Goal: Feedback & Contribution: Contribute content

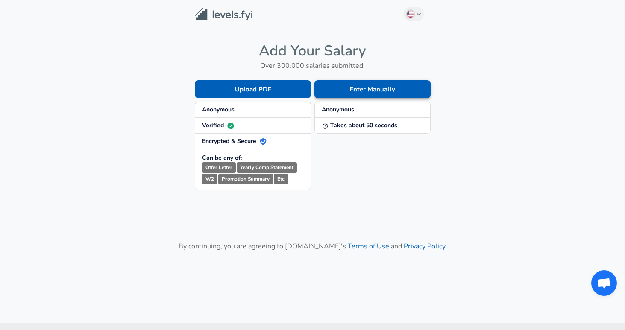
click at [335, 86] on button "Enter Manually" at bounding box center [372, 89] width 116 height 18
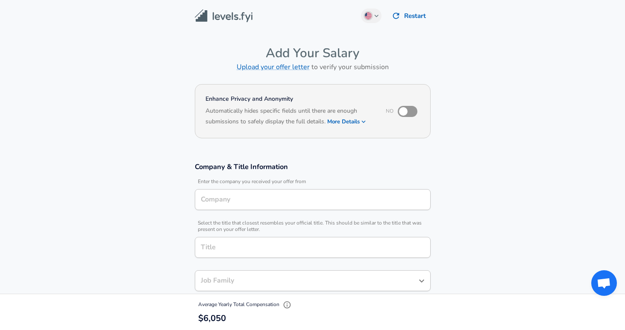
type input "Software Engineer"
type input "[GEOGRAPHIC_DATA], [GEOGRAPHIC_DATA]"
type input "HubSpot"
type input "Software Engineer"
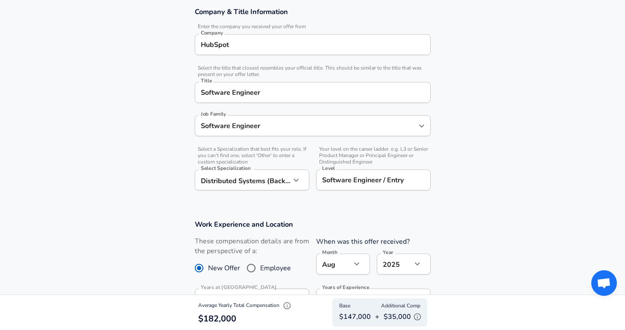
scroll to position [157, 0]
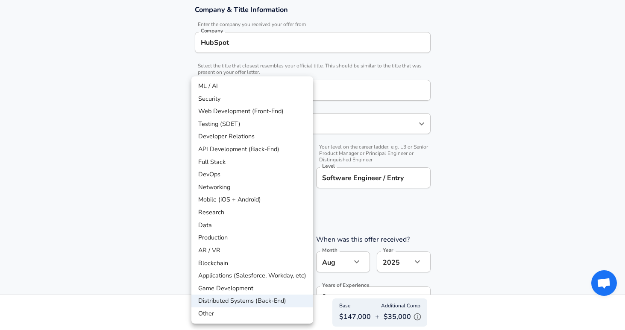
click at [265, 173] on body "English ([GEOGRAPHIC_DATA]) Change Restart Add Your Salary Upload your offer le…" at bounding box center [312, 8] width 625 height 330
click at [355, 181] on div at bounding box center [312, 165] width 625 height 330
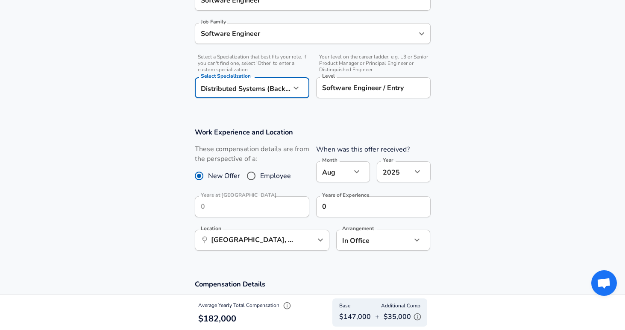
scroll to position [272, 0]
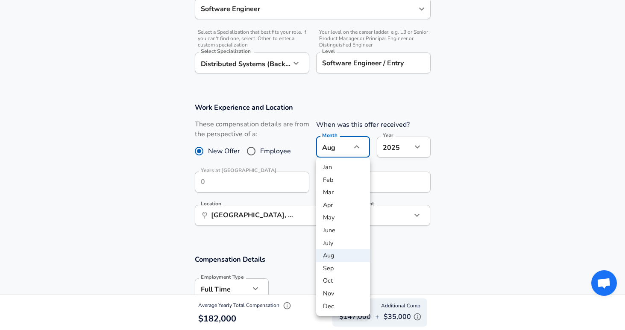
click at [329, 152] on div at bounding box center [312, 165] width 625 height 330
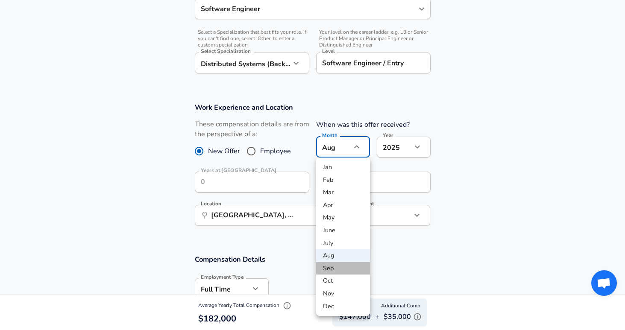
click at [349, 267] on li "Sep" at bounding box center [343, 268] width 54 height 13
type input "9"
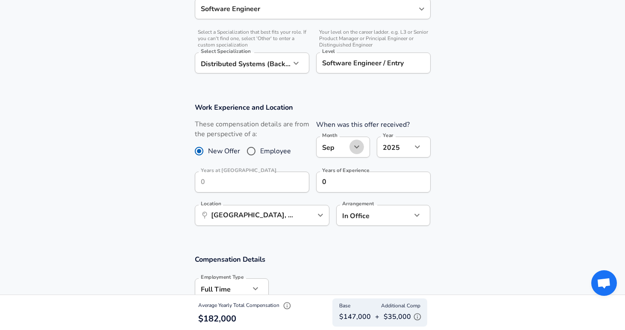
click at [360, 148] on icon "button" at bounding box center [357, 147] width 10 height 10
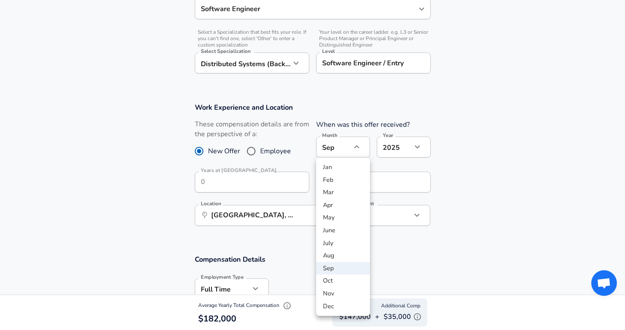
click at [448, 183] on div at bounding box center [312, 165] width 625 height 330
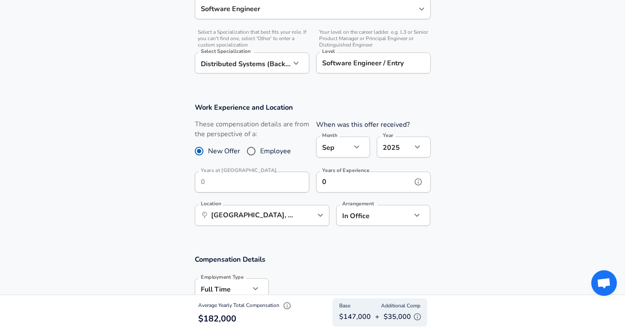
click at [355, 187] on input "0" at bounding box center [364, 182] width 96 height 21
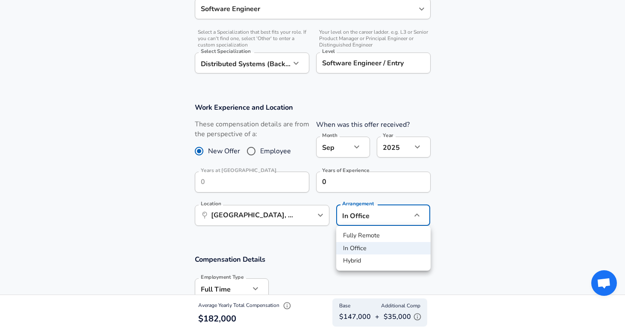
click at [373, 219] on div at bounding box center [312, 165] width 625 height 330
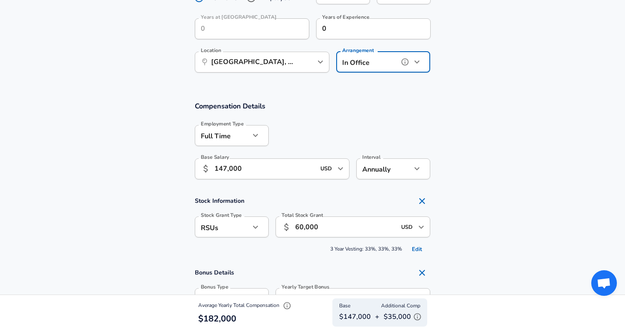
scroll to position [426, 0]
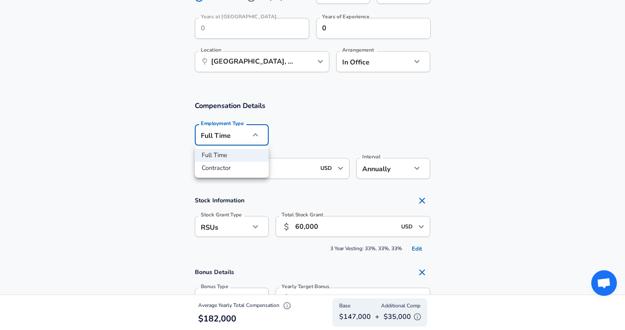
click at [253, 134] on div at bounding box center [312, 165] width 625 height 330
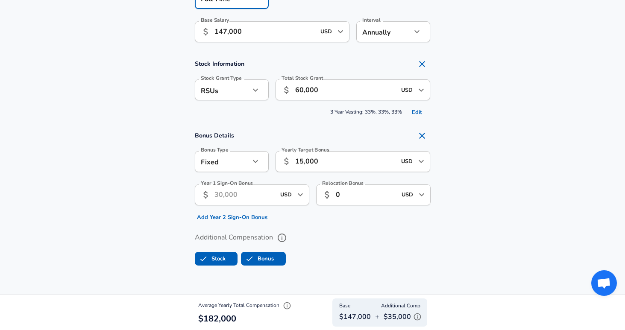
scroll to position [562, 0]
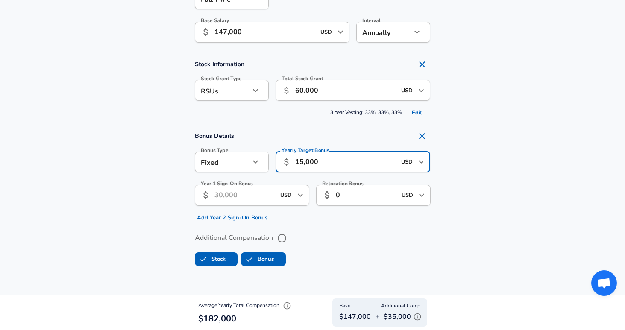
drag, startPoint x: 346, startPoint y: 163, endPoint x: 179, endPoint y: 122, distance: 171.2
click at [179, 122] on section "Compensation Details Employment Type [DEMOGRAPHIC_DATA] full_time Employment Ty…" at bounding box center [312, 119] width 625 height 328
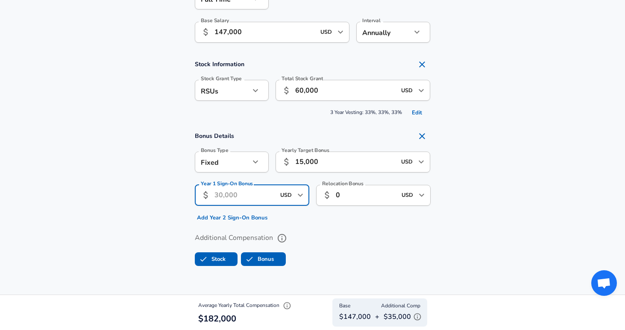
click at [238, 196] on input "Year 1 Sign-On Bonus" at bounding box center [244, 195] width 61 height 21
type input "15,000"
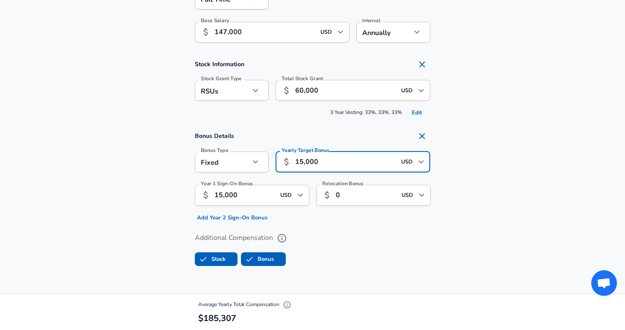
drag, startPoint x: 333, startPoint y: 159, endPoint x: 65, endPoint y: 111, distance: 272.5
click at [67, 111] on section "Compensation Details Employment Type [DEMOGRAPHIC_DATA] full_time Employment Ty…" at bounding box center [312, 119] width 625 height 328
type input "0"
click at [486, 126] on section "Compensation Details Employment Type [DEMOGRAPHIC_DATA] full_time Employment Ty…" at bounding box center [312, 119] width 625 height 328
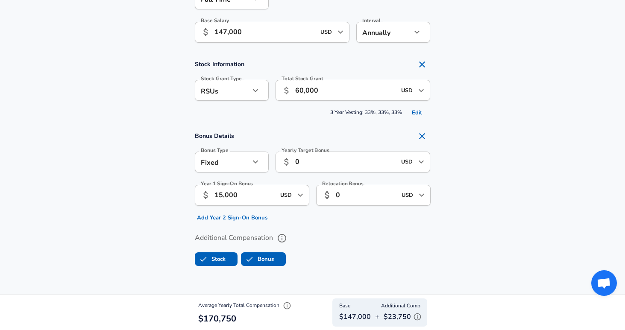
click at [369, 191] on input "0" at bounding box center [366, 195] width 61 height 21
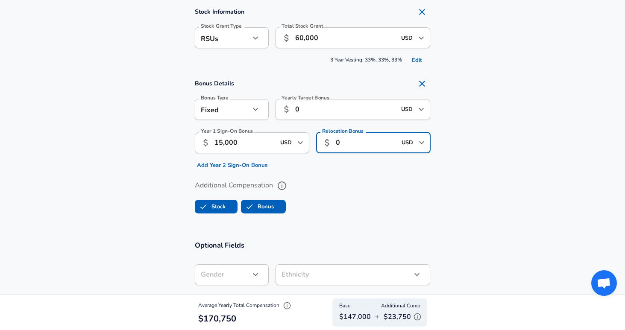
scroll to position [551, 0]
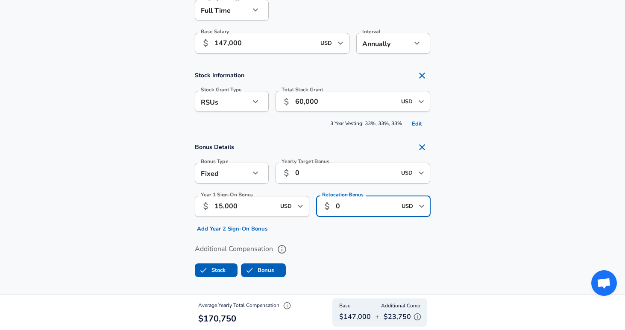
click at [415, 316] on icon "button" at bounding box center [417, 317] width 9 height 9
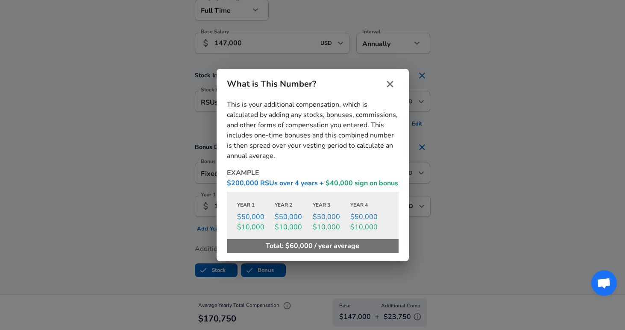
click at [383, 82] on button "close" at bounding box center [389, 84] width 17 height 17
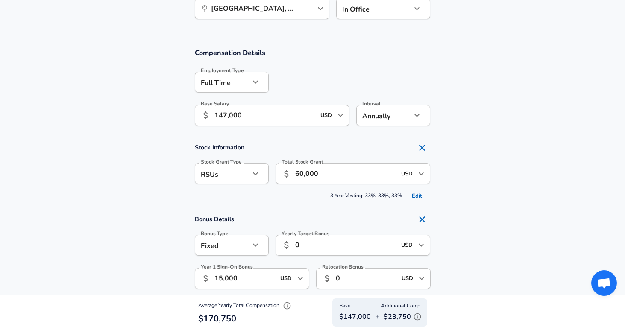
scroll to position [483, 0]
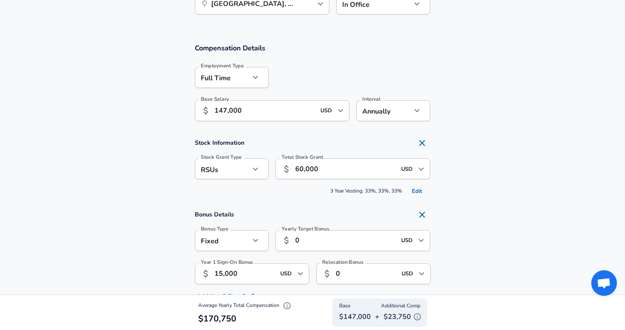
drag, startPoint x: 420, startPoint y: 192, endPoint x: 432, endPoint y: 173, distance: 22.8
click at [432, 173] on div "Stock Information Stock Grant Type RSUs stock Stock Grant Type Total Stock Gran…" at bounding box center [313, 167] width 256 height 64
click at [418, 196] on button "Edit" at bounding box center [416, 191] width 27 height 13
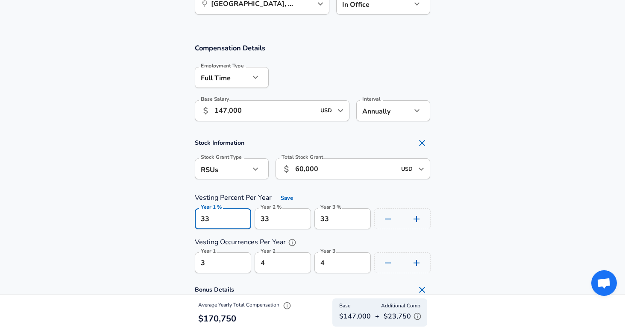
drag, startPoint x: 210, startPoint y: 221, endPoint x: 72, endPoint y: 188, distance: 141.4
click at [75, 190] on section "Stock Information Stock Grant Type RSUs stock Stock Grant Type Total Stock Gran…" at bounding box center [312, 204] width 625 height 139
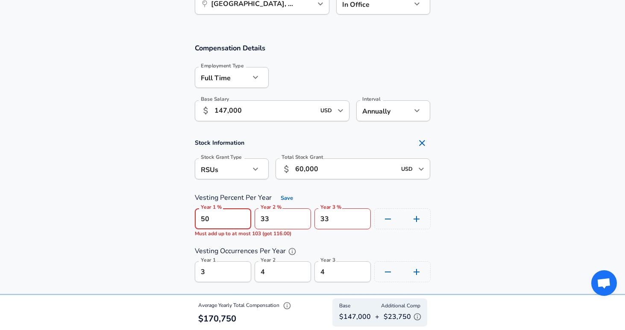
type input "50"
click at [528, 199] on section "Stock Information Stock Grant Type RSUs stock Stock Grant Type Total Stock Gran…" at bounding box center [312, 209] width 625 height 148
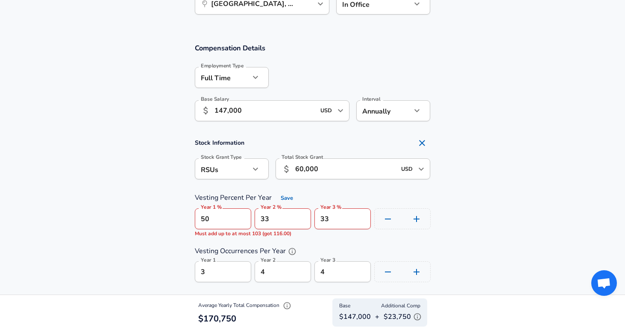
drag, startPoint x: 278, startPoint y: 219, endPoint x: 278, endPoint y: 214, distance: 5.6
click at [278, 220] on input "33" at bounding box center [283, 218] width 56 height 21
type input "3"
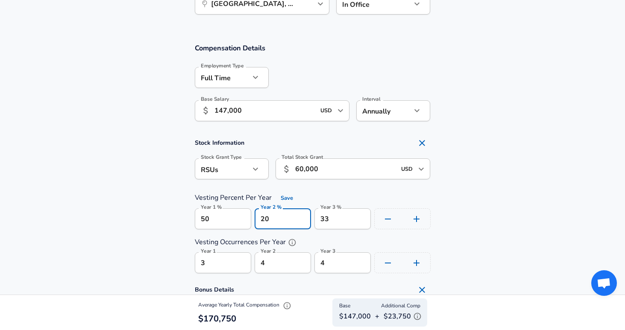
type input "20"
click at [322, 213] on input "33" at bounding box center [342, 218] width 56 height 21
click at [341, 223] on input "33" at bounding box center [342, 218] width 56 height 21
type input "3"
type input "30"
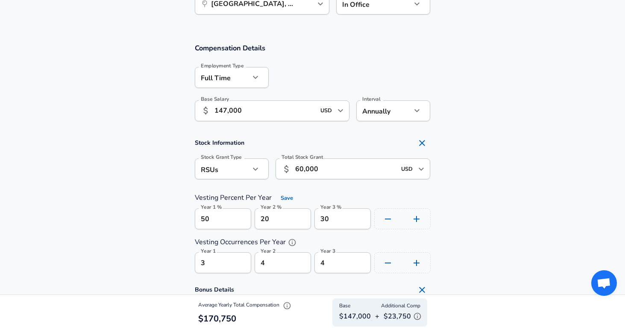
click at [556, 208] on section "Stock Information Stock Grant Type RSUs stock Stock Grant Type Total Stock Gran…" at bounding box center [312, 204] width 625 height 139
click at [424, 141] on icon "Remove Section" at bounding box center [422, 143] width 6 height 6
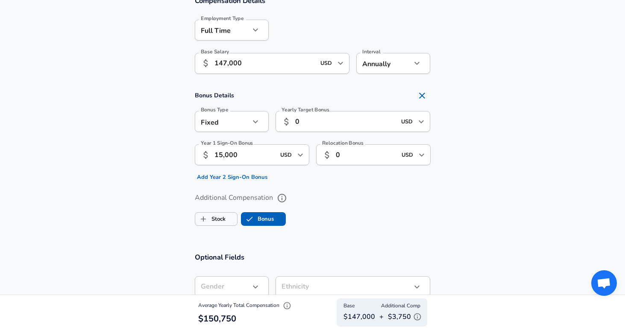
scroll to position [532, 0]
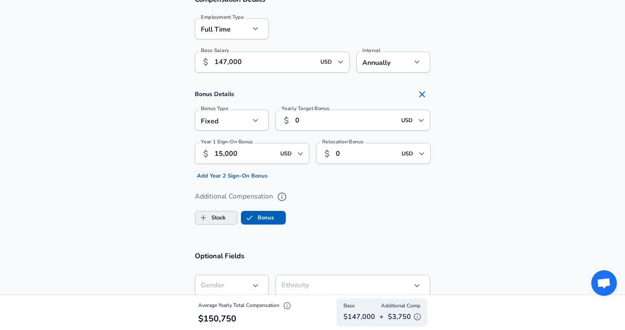
click at [217, 211] on label "Stock" at bounding box center [210, 218] width 30 height 16
checkbox input "true"
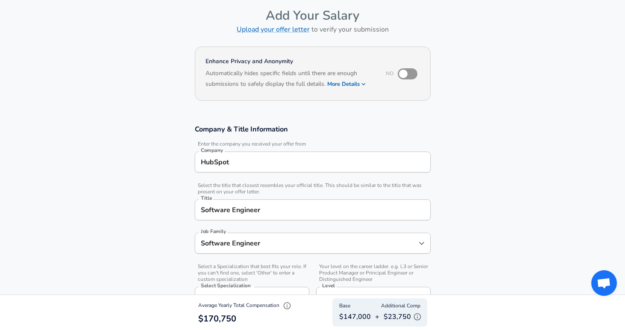
scroll to position [40, 0]
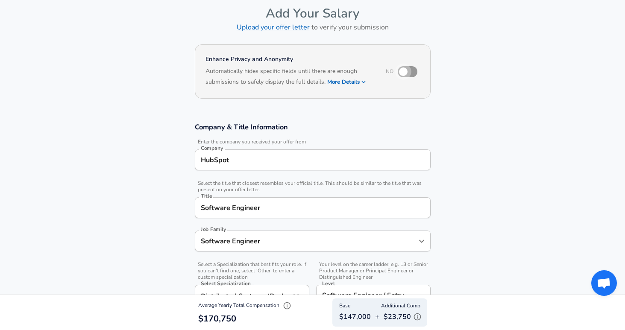
click at [405, 68] on input "checkbox" at bounding box center [403, 72] width 49 height 16
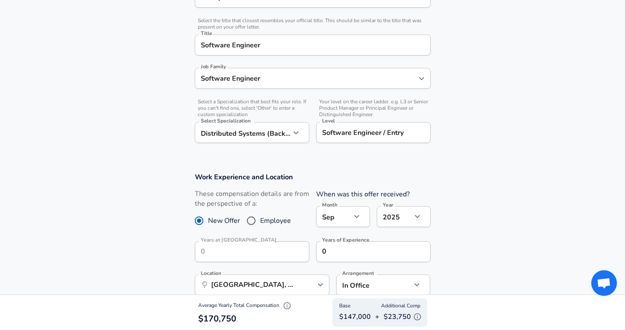
scroll to position [0, 0]
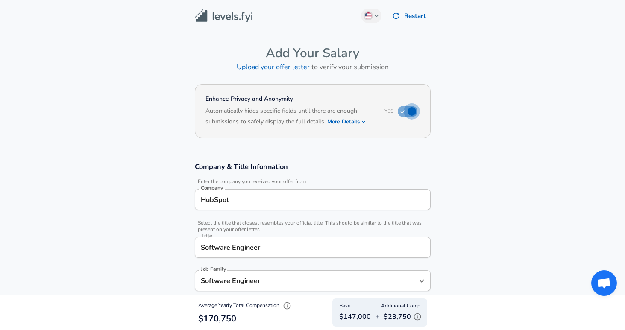
click at [401, 108] on input "checkbox" at bounding box center [411, 111] width 49 height 16
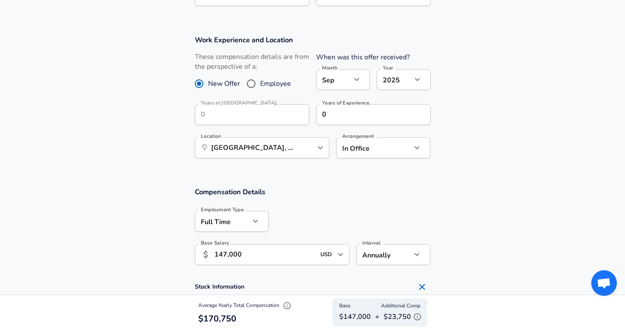
scroll to position [319, 0]
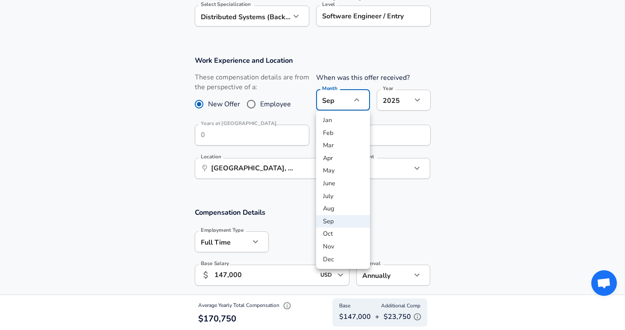
click at [350, 102] on div at bounding box center [312, 165] width 625 height 330
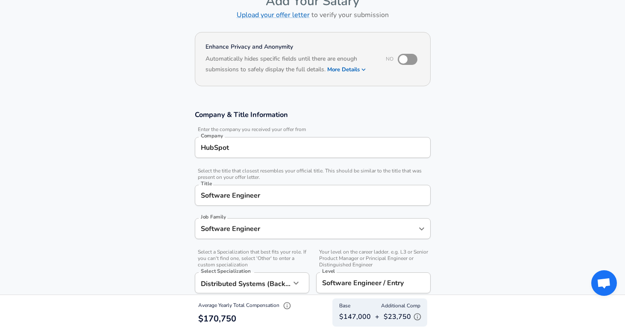
scroll to position [0, 0]
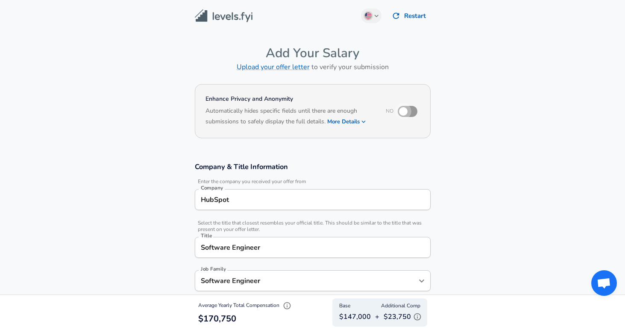
click at [401, 106] on input "checkbox" at bounding box center [403, 111] width 49 height 16
click at [402, 109] on input "checkbox" at bounding box center [411, 111] width 49 height 16
checkbox input "false"
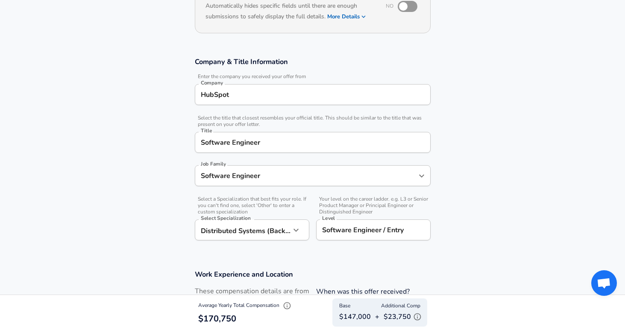
scroll to position [187, 0]
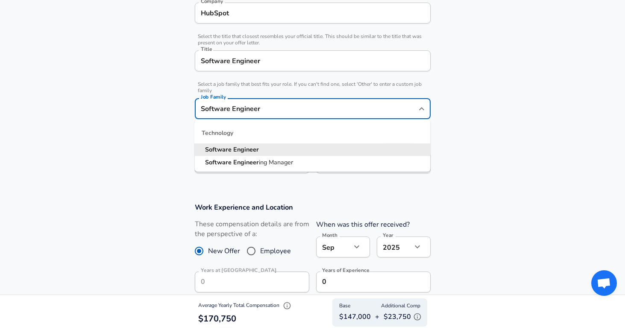
click at [350, 102] on input "Software Engineer" at bounding box center [306, 108] width 215 height 13
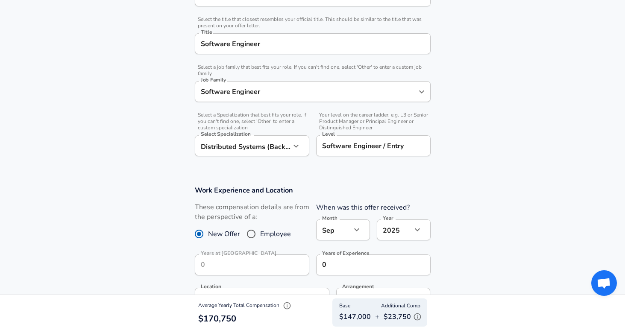
click at [486, 113] on section "Company & Title Information Enter the company you received your offer from Comp…" at bounding box center [312, 61] width 625 height 227
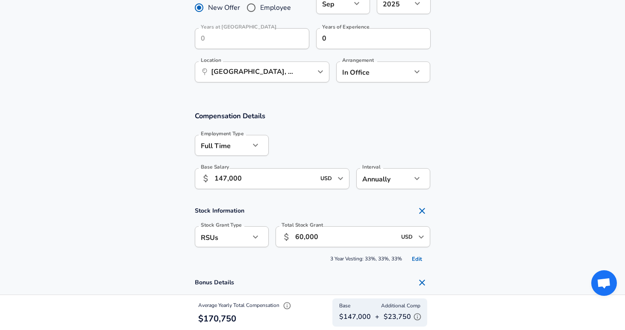
scroll to position [442, 0]
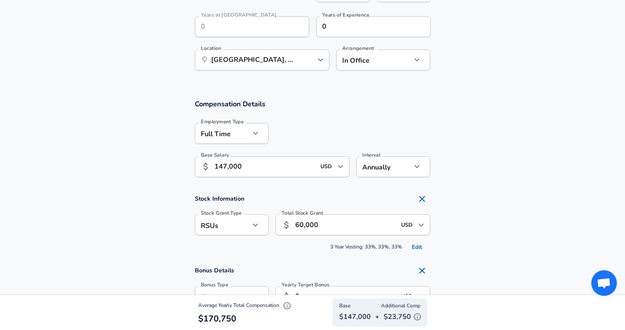
click at [416, 166] on icon "button" at bounding box center [417, 166] width 10 height 10
click at [453, 151] on div at bounding box center [312, 165] width 625 height 330
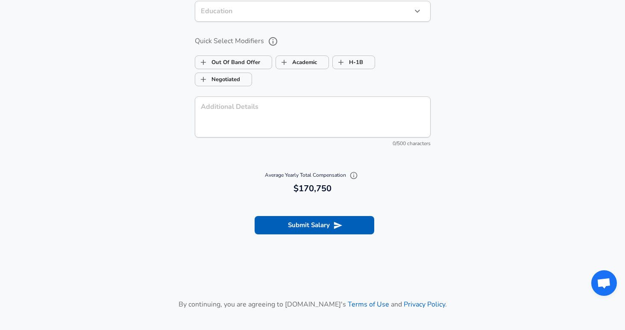
scroll to position [950, 0]
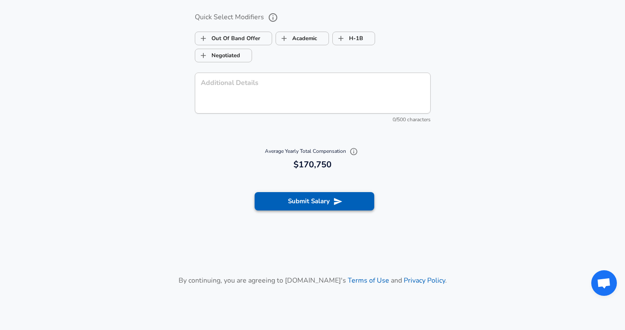
click at [326, 197] on button "Submit Salary" at bounding box center [315, 201] width 120 height 18
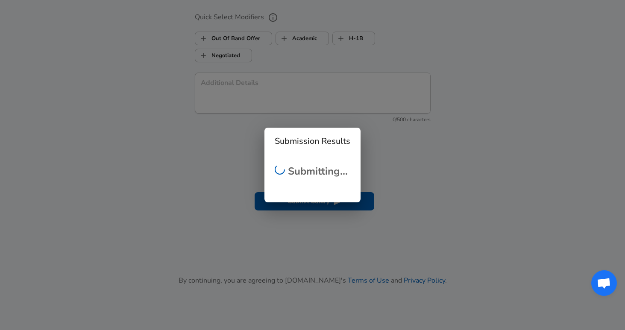
scroll to position [251, 0]
